Goal: Task Accomplishment & Management: Use online tool/utility

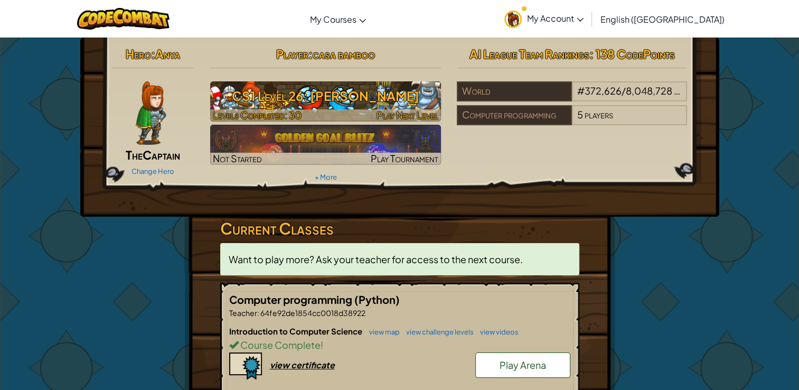
click at [411, 107] on h3 "CS1 Level 26: [PERSON_NAME]" at bounding box center [325, 96] width 231 height 24
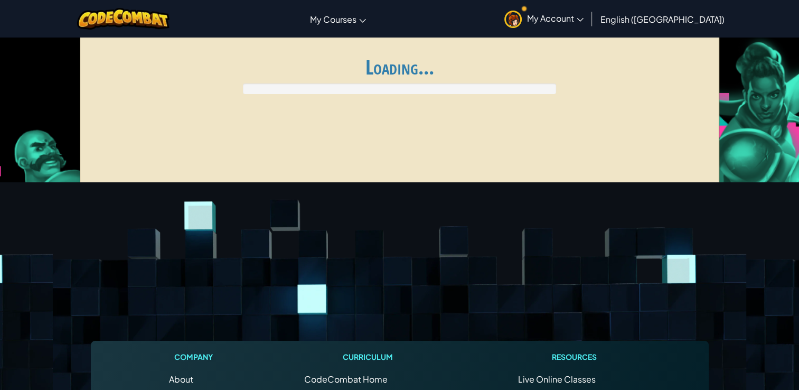
click at [411, 107] on div "Ladder My Matches Loading..." at bounding box center [399, 113] width 639 height 158
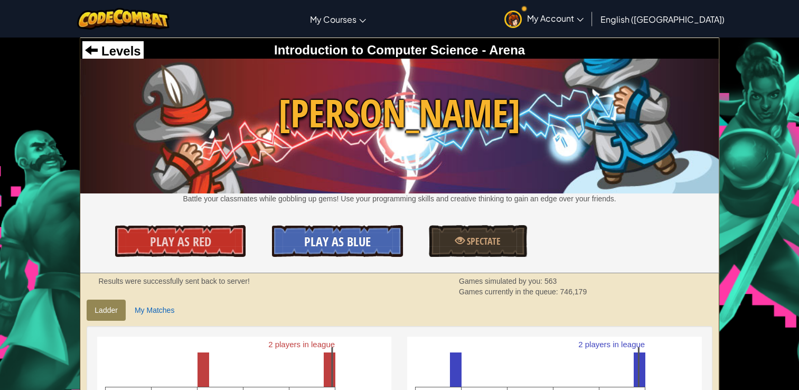
click at [332, 240] on span "Play As Blue" at bounding box center [337, 241] width 67 height 17
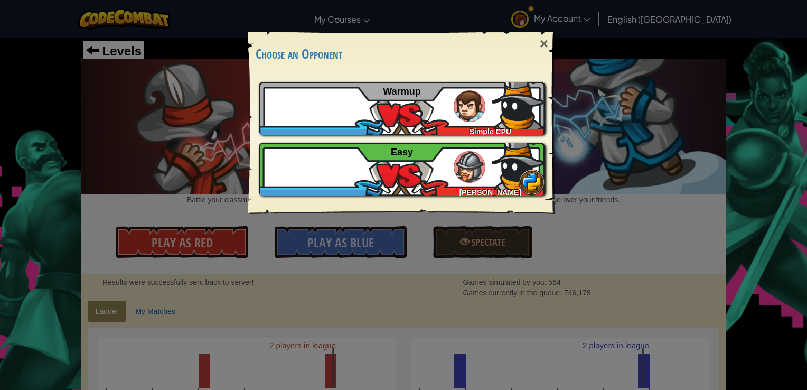
click at [332, 240] on div "× Choose an Opponent Play Tutorial Recommended if you've never played before Sk…" at bounding box center [403, 195] width 807 height 390
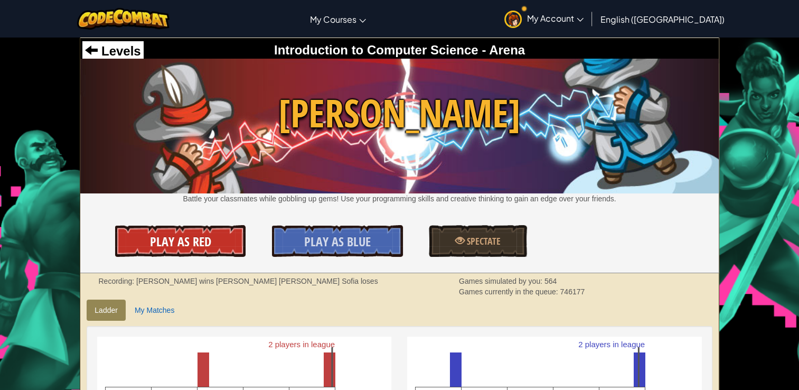
drag, startPoint x: 332, startPoint y: 240, endPoint x: 209, endPoint y: 246, distance: 122.7
click at [209, 246] on link "Play As Red" at bounding box center [180, 241] width 131 height 32
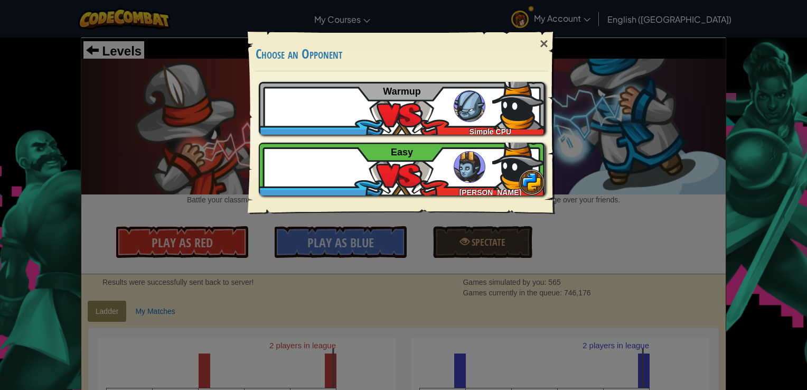
click at [211, 174] on div "× Choose an Opponent Play Tutorial Recommended if you've never played before Sk…" at bounding box center [403, 195] width 807 height 390
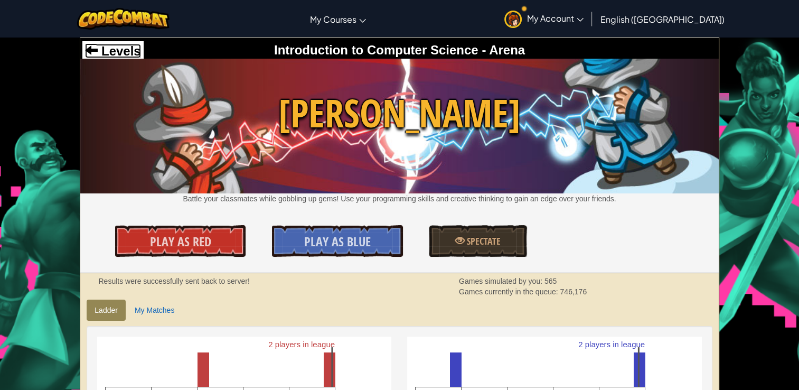
click at [107, 48] on span "Levels" at bounding box center [119, 51] width 43 height 14
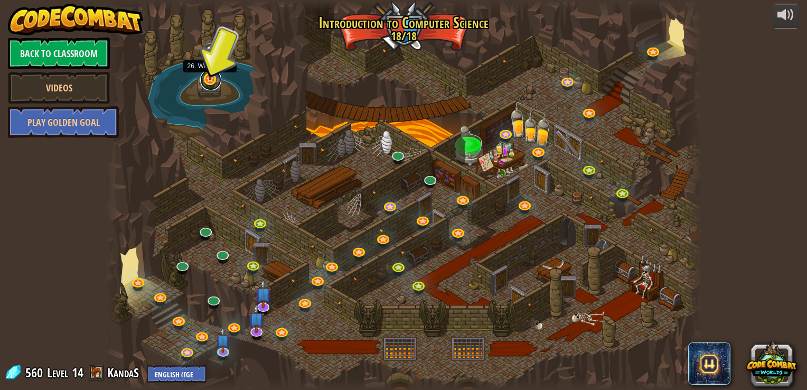
click at [207, 82] on link at bounding box center [210, 79] width 21 height 21
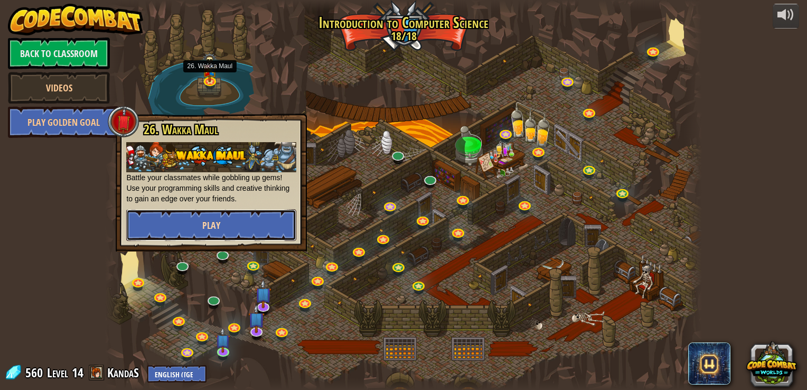
click at [216, 228] on span "Play" at bounding box center [211, 225] width 18 height 13
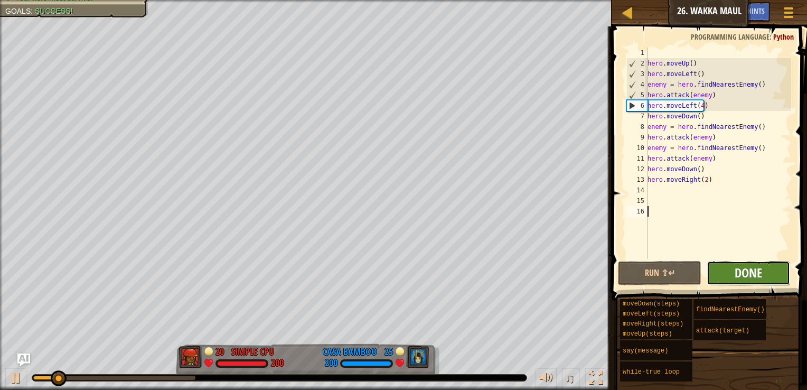
click at [757, 271] on span "Done" at bounding box center [748, 272] width 27 height 17
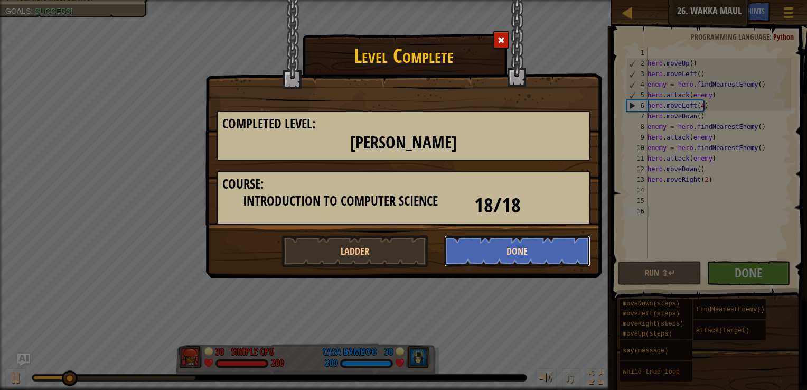
click at [561, 246] on button "Done" at bounding box center [517, 251] width 147 height 32
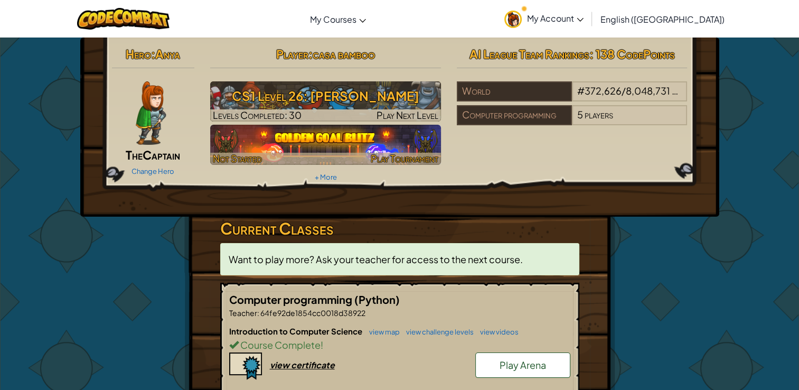
click at [400, 145] on img at bounding box center [325, 145] width 231 height 40
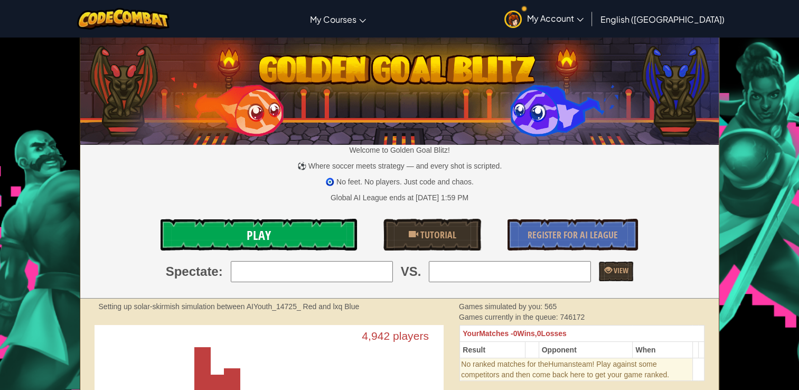
click at [349, 229] on link "Play" at bounding box center [259, 235] width 196 height 32
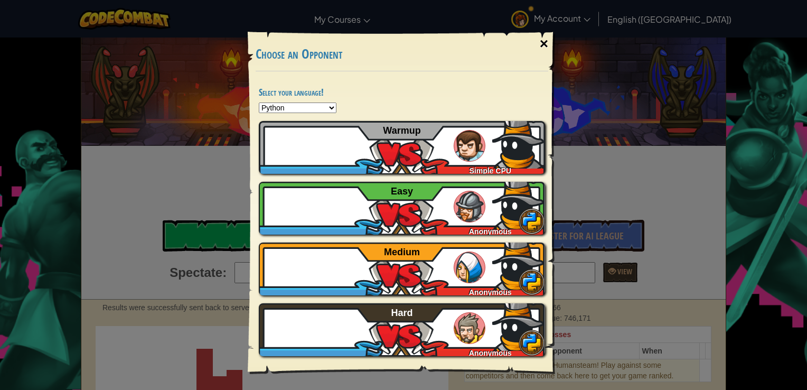
click at [540, 45] on div "×" at bounding box center [544, 44] width 24 height 31
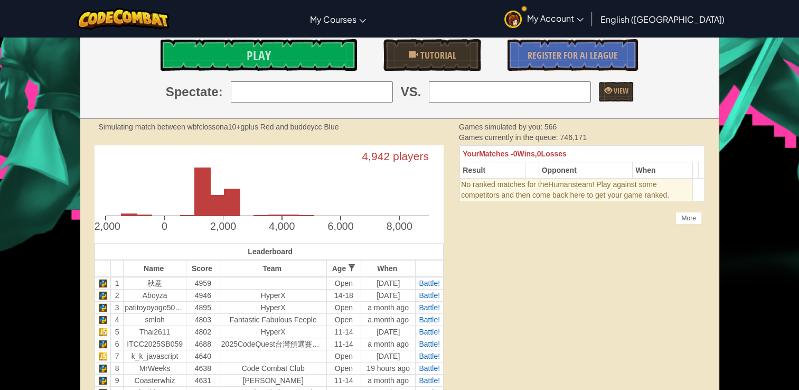
scroll to position [25, 0]
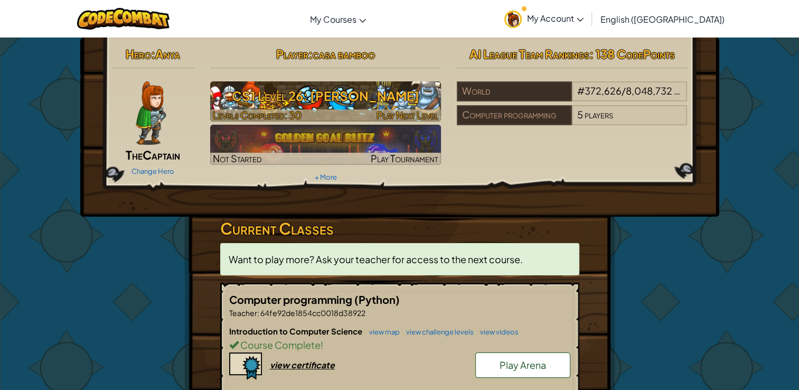
click at [279, 101] on h3 "CS1 Level 26: [PERSON_NAME]" at bounding box center [325, 96] width 231 height 24
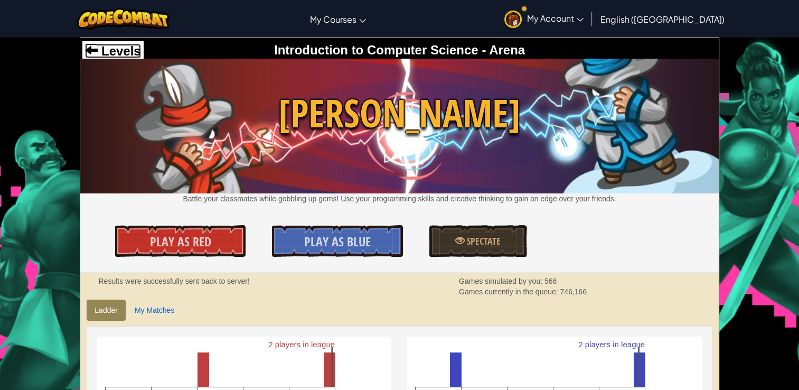
click at [132, 45] on span "Levels" at bounding box center [119, 51] width 43 height 14
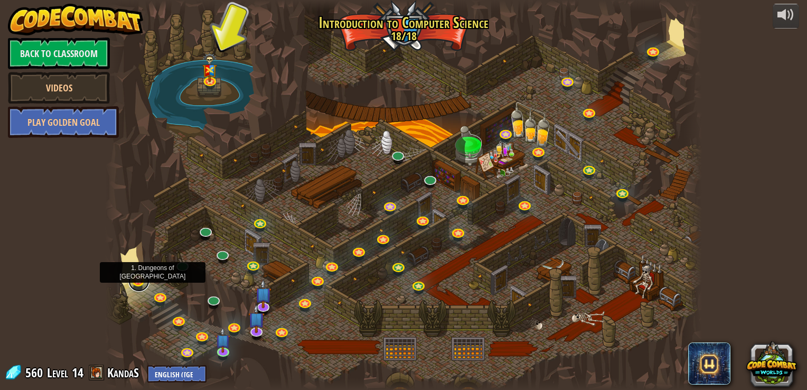
click at [135, 280] on link at bounding box center [138, 280] width 21 height 21
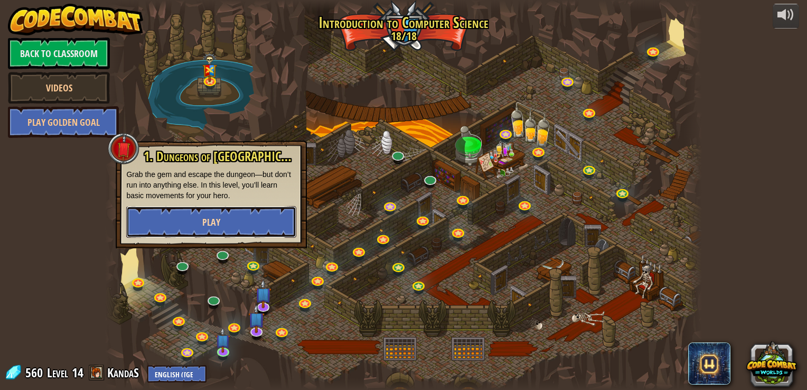
click at [175, 223] on button "Play" at bounding box center [211, 222] width 170 height 32
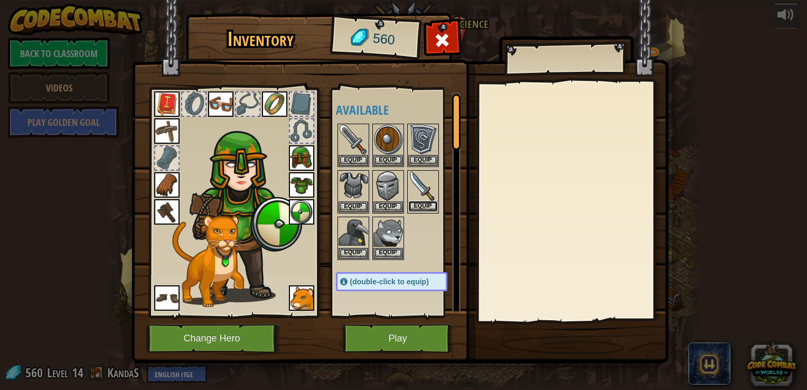
click at [418, 203] on button "Equip" at bounding box center [423, 206] width 30 height 11
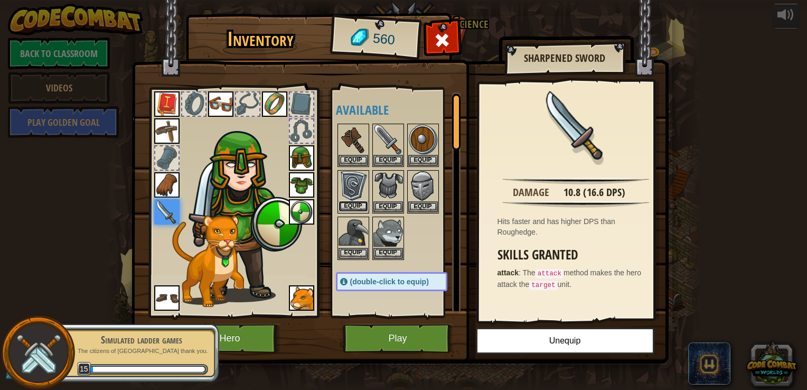
click at [357, 201] on button "Equip" at bounding box center [354, 206] width 30 height 11
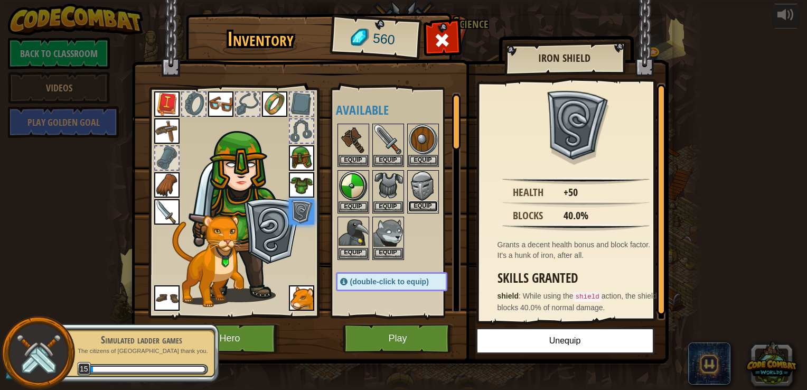
click at [420, 201] on button "Equip" at bounding box center [423, 206] width 30 height 11
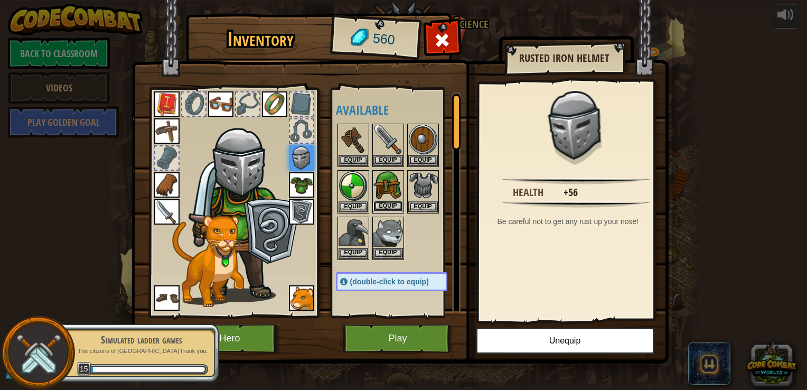
click at [391, 202] on button "Equip" at bounding box center [388, 206] width 30 height 11
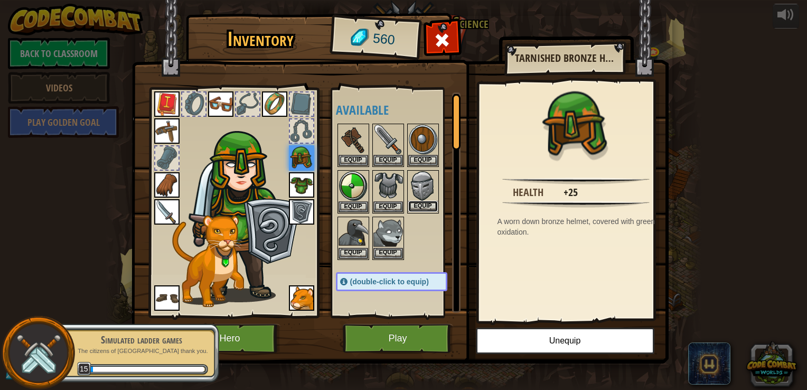
click at [414, 201] on button "Equip" at bounding box center [423, 206] width 30 height 11
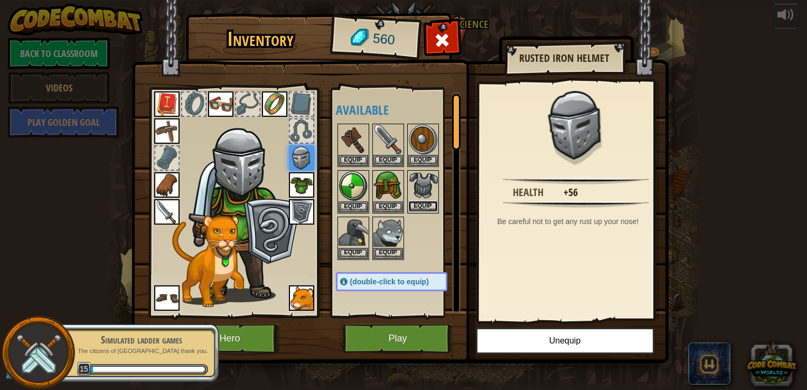
click at [429, 201] on button "Equip" at bounding box center [423, 206] width 30 height 11
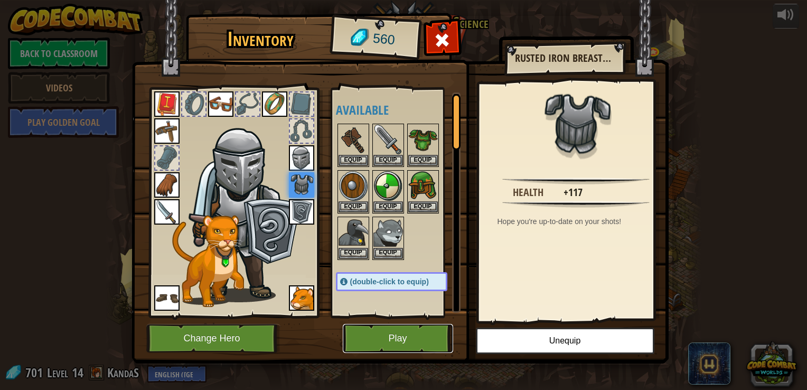
click at [429, 344] on button "Play" at bounding box center [398, 338] width 110 height 29
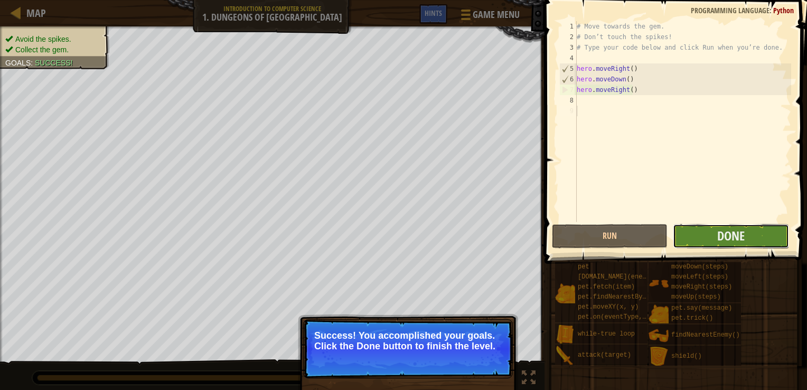
click at [747, 233] on button "Done" at bounding box center [731, 236] width 116 height 24
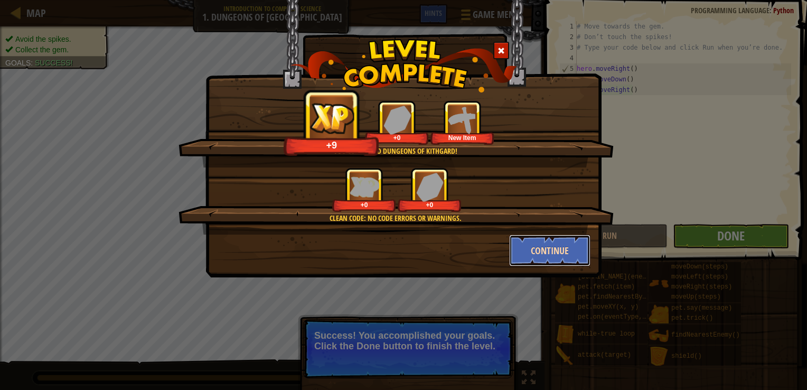
click at [580, 254] on button "Continue" at bounding box center [550, 251] width 82 height 32
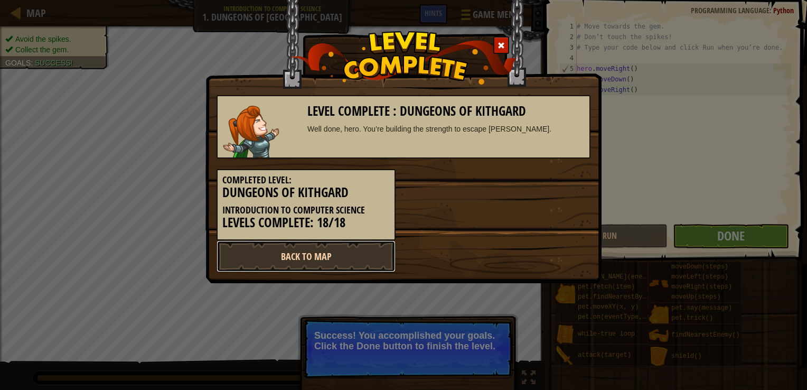
click at [377, 263] on link "Back to Map" at bounding box center [306, 256] width 179 height 32
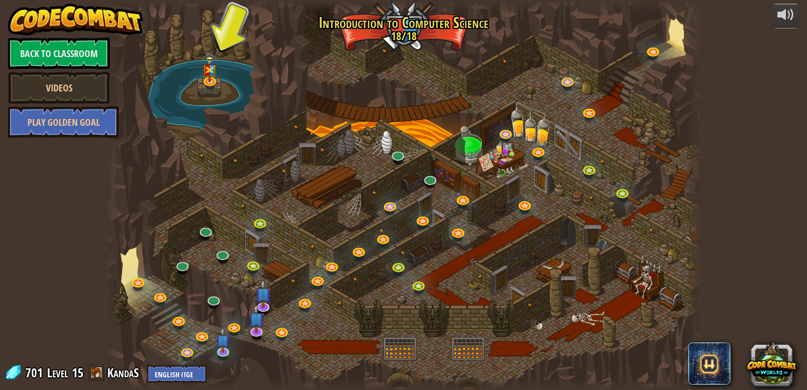
click at [207, 89] on div at bounding box center [403, 195] width 596 height 390
click at [205, 83] on link at bounding box center [210, 79] width 21 height 21
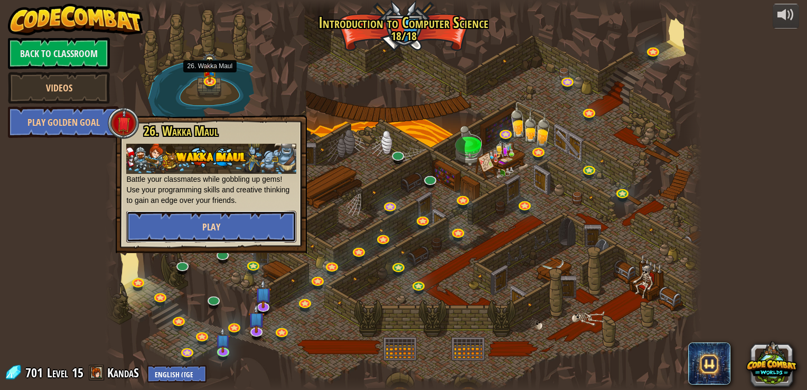
click at [230, 217] on button "Play" at bounding box center [211, 227] width 170 height 32
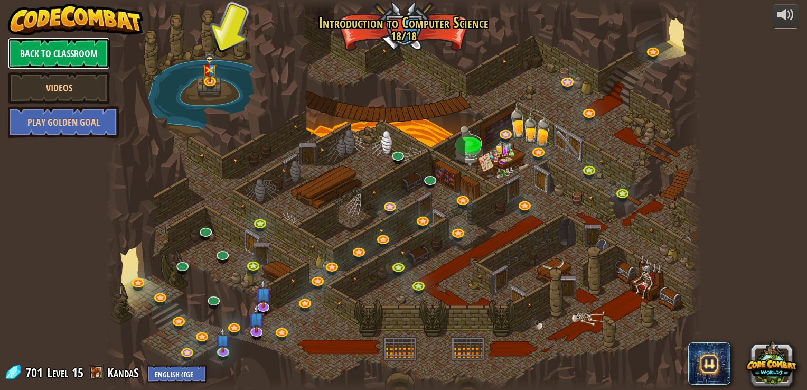
click at [46, 54] on link "Back to Classroom" at bounding box center [59, 54] width 102 height 32
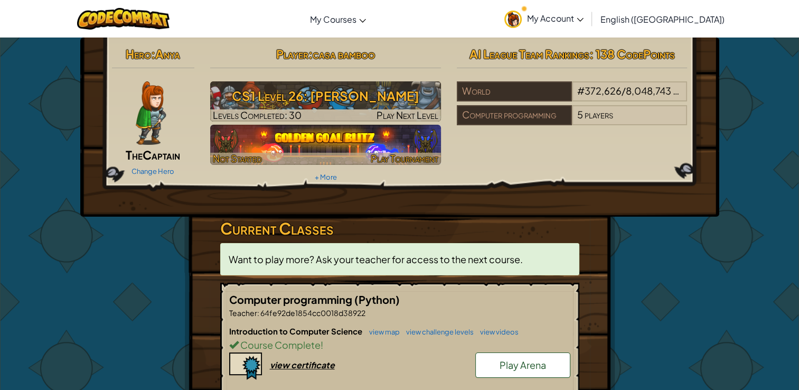
click at [294, 136] on img at bounding box center [325, 145] width 231 height 40
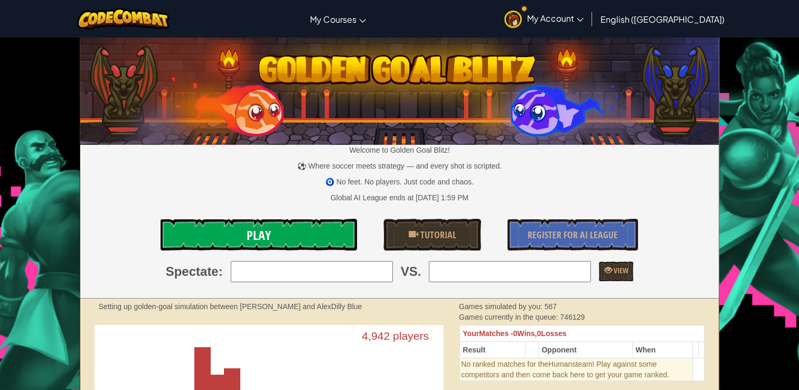
click at [327, 227] on link "Play" at bounding box center [259, 235] width 196 height 32
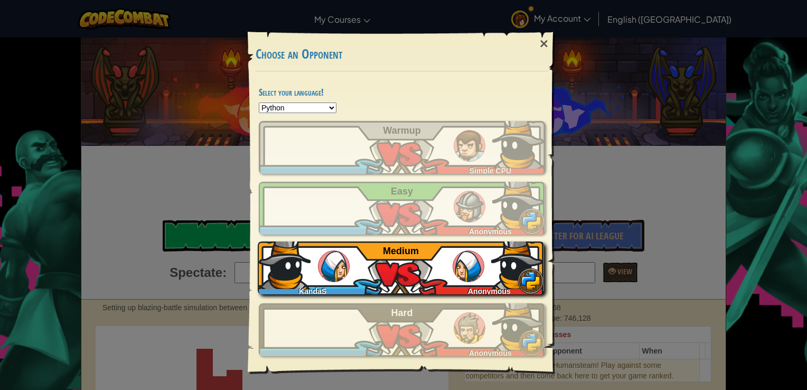
click at [355, 280] on div "KandaS Anonymous Medium" at bounding box center [401, 267] width 286 height 53
